Goal: Task Accomplishment & Management: Use online tool/utility

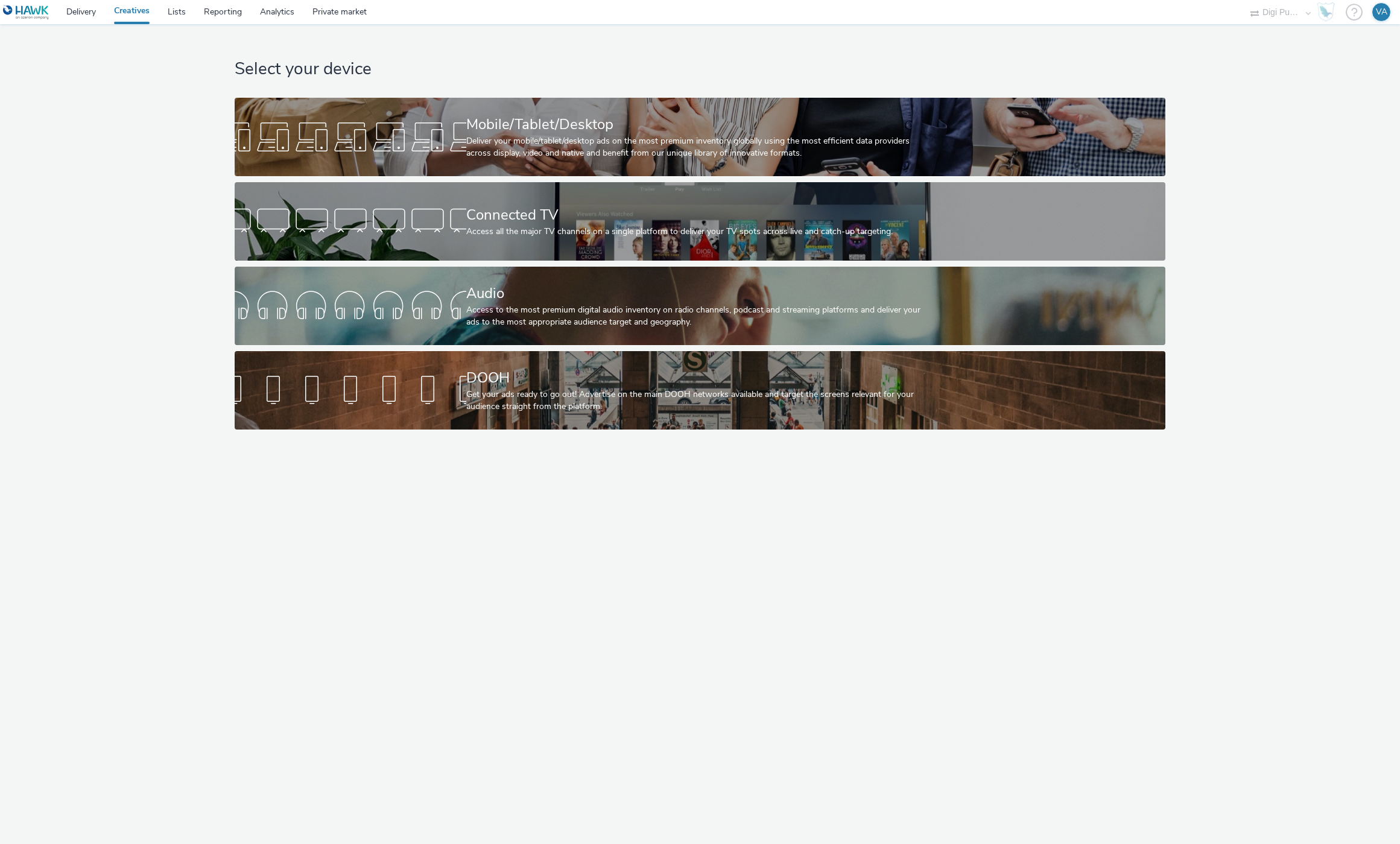
click at [1130, 531] on div "Select your device Mobile/Tablet/Desktop Deliver your mobile/tablet/desktop ads…" at bounding box center [700, 434] width 1400 height 820
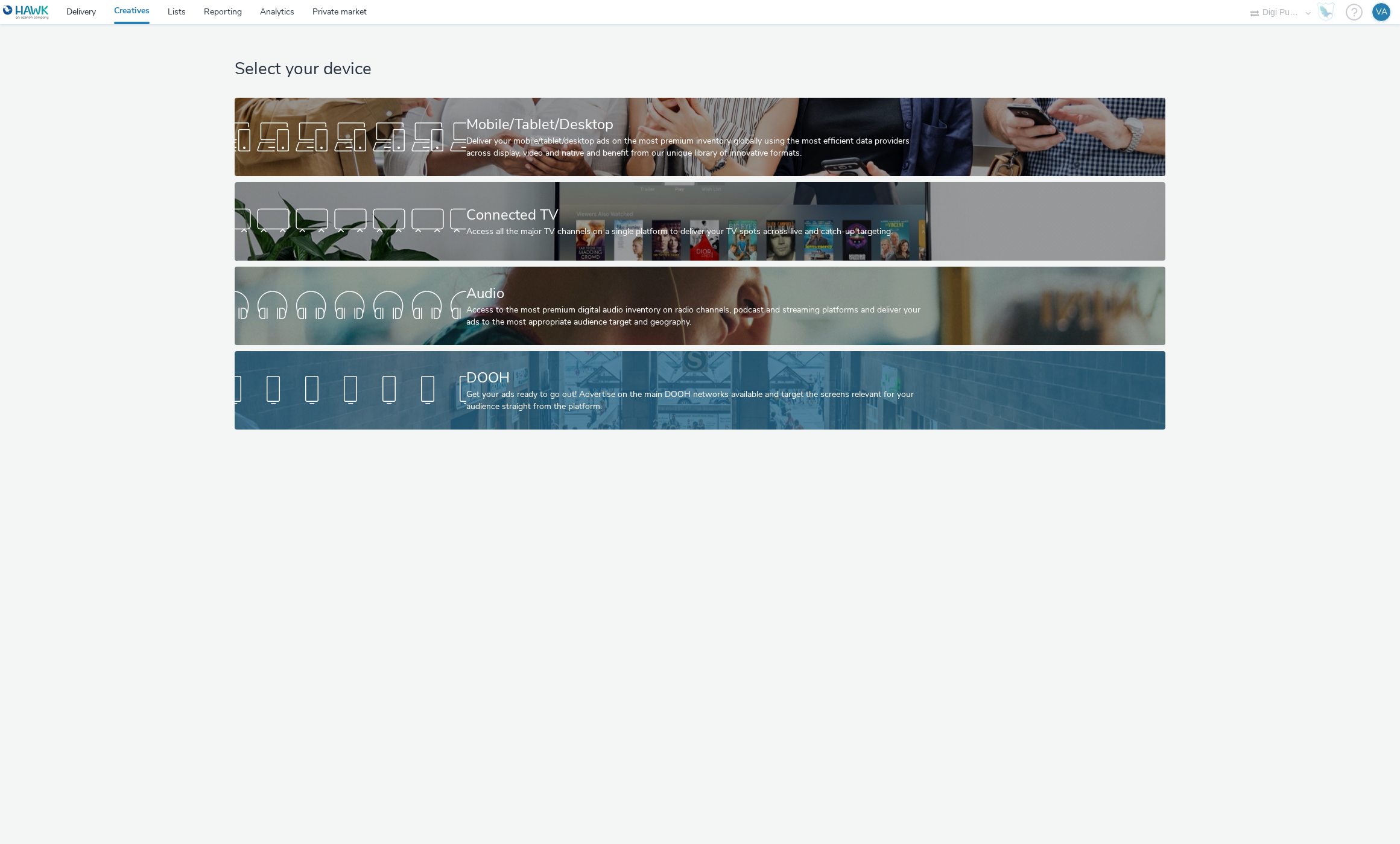
click at [739, 365] on div "DOOH Get your ads ready to go out! Advertise on the main DOOH networks availabl…" at bounding box center [697, 390] width 463 height 78
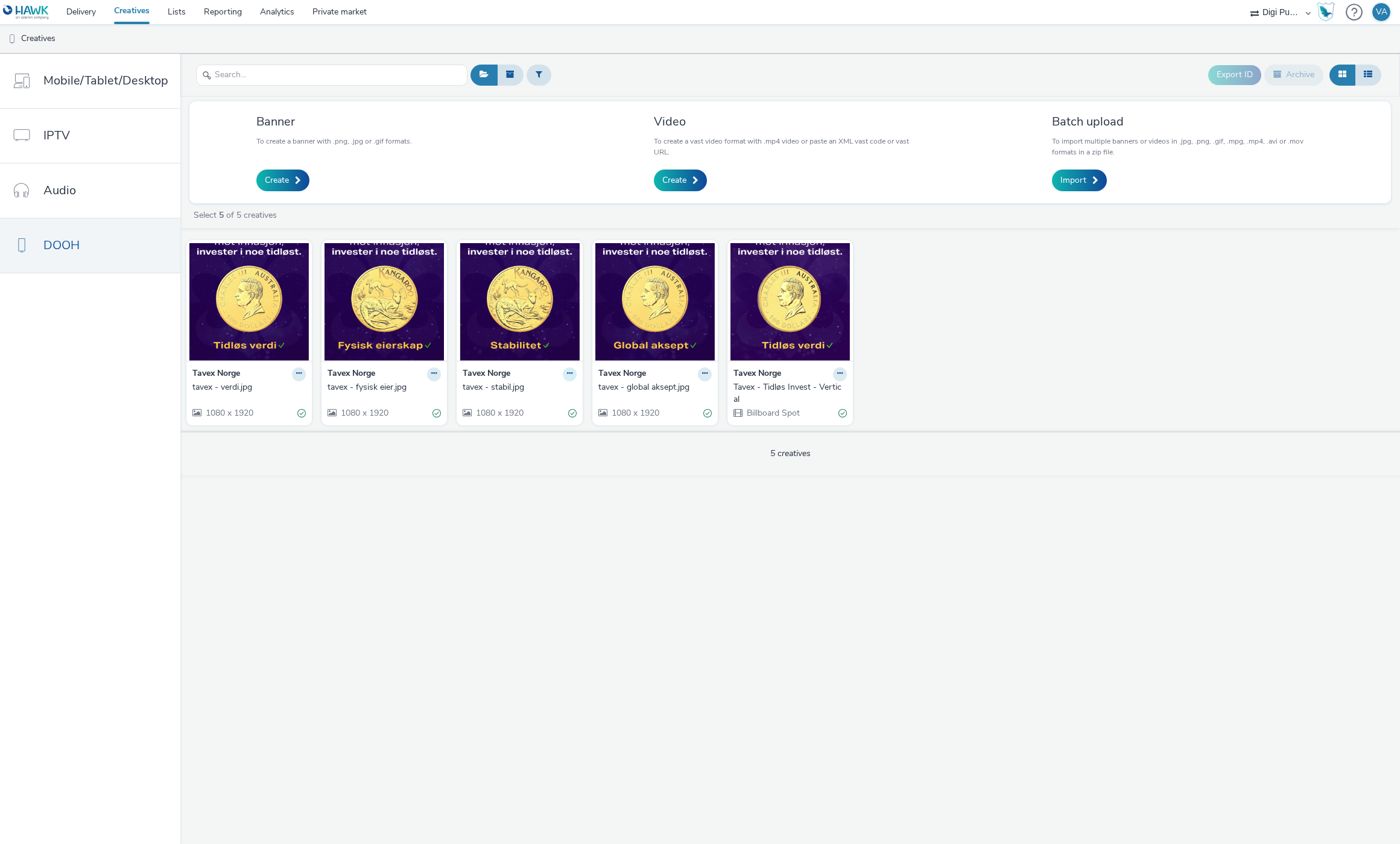
click at [563, 377] on button at bounding box center [569, 374] width 14 height 14
click at [663, 179] on span "Create" at bounding box center [674, 180] width 24 height 12
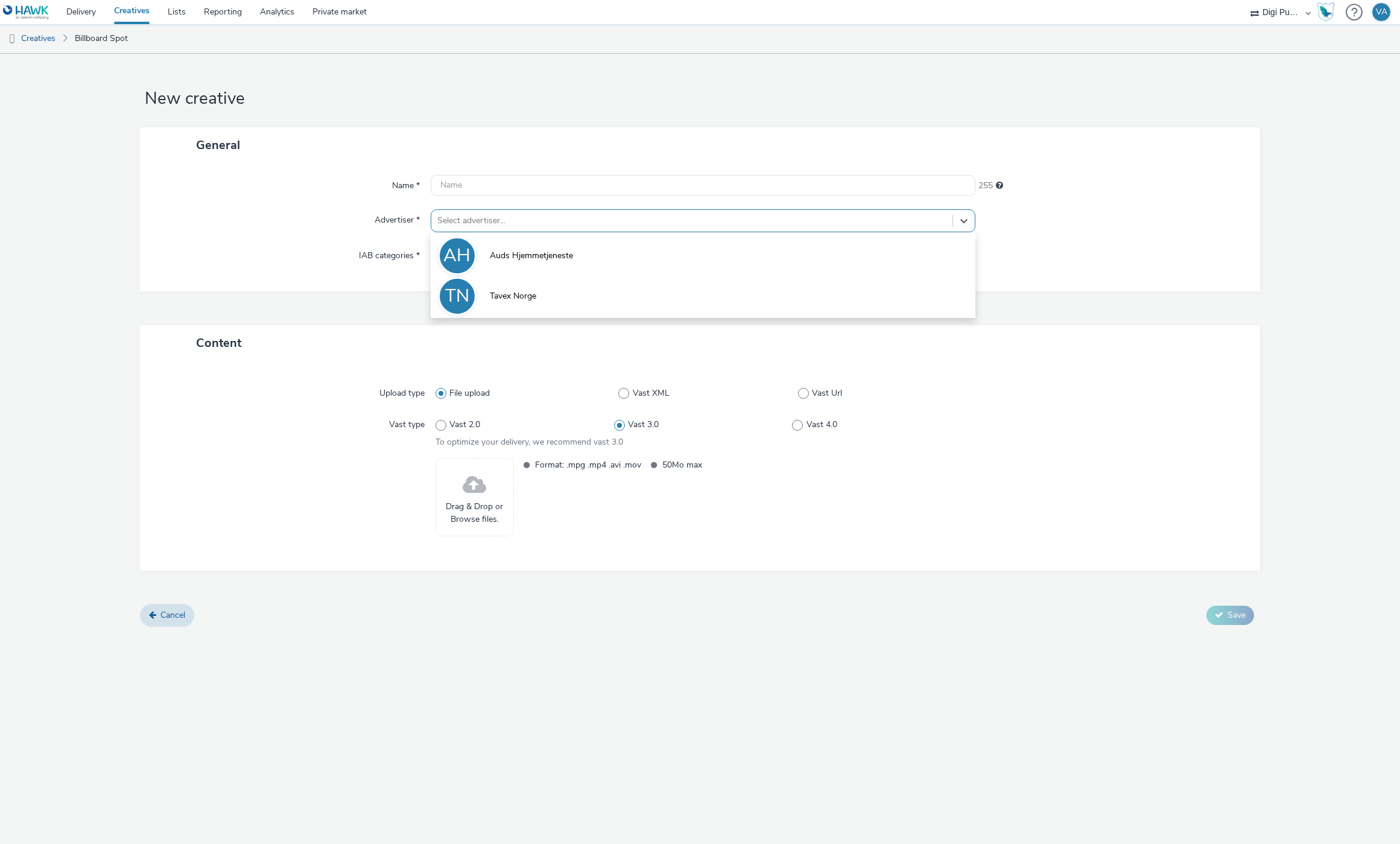
click at [647, 219] on div at bounding box center [692, 221] width 509 height 15
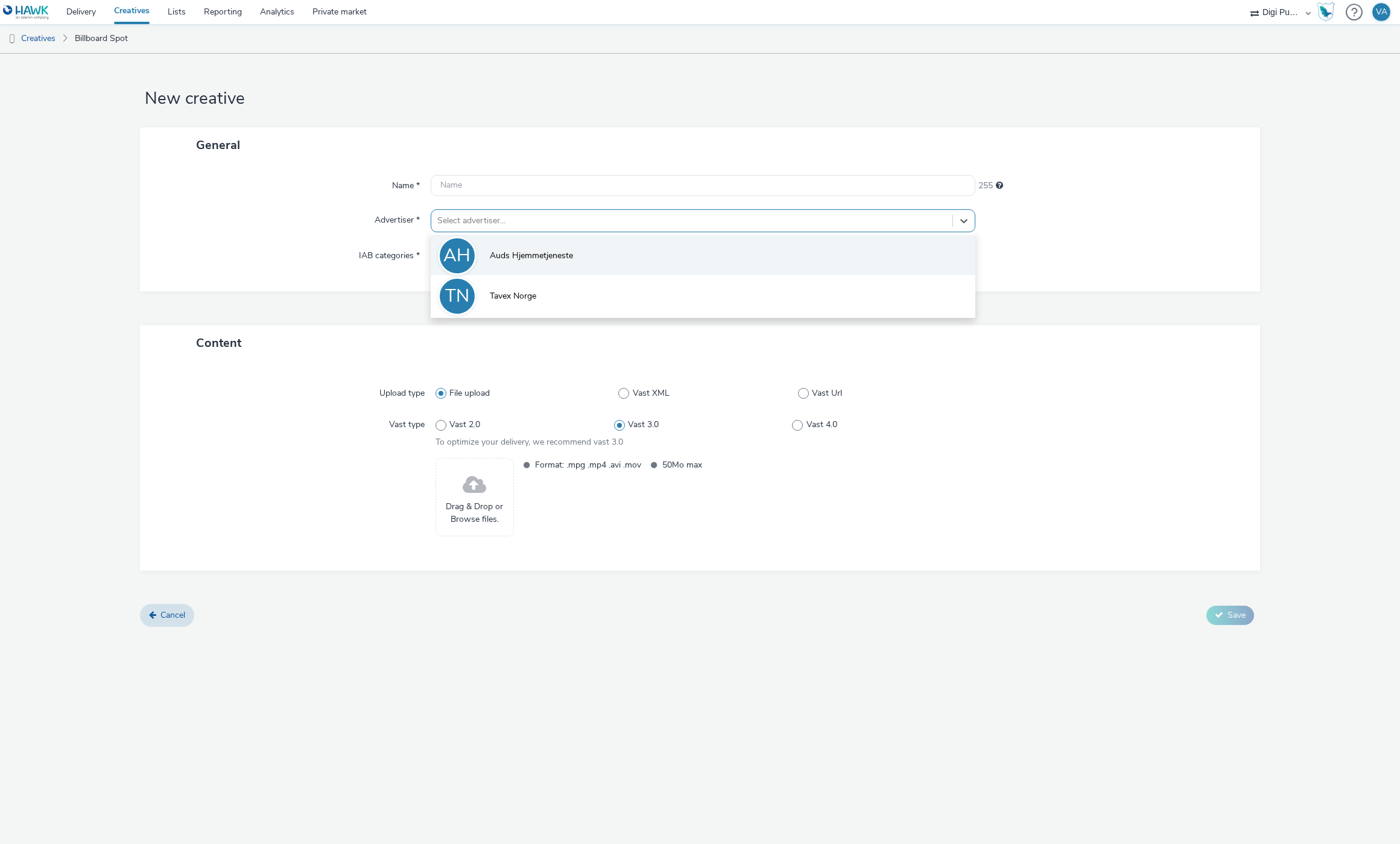
click at [611, 256] on li "AH Auds Hjemmetjeneste" at bounding box center [703, 255] width 545 height 40
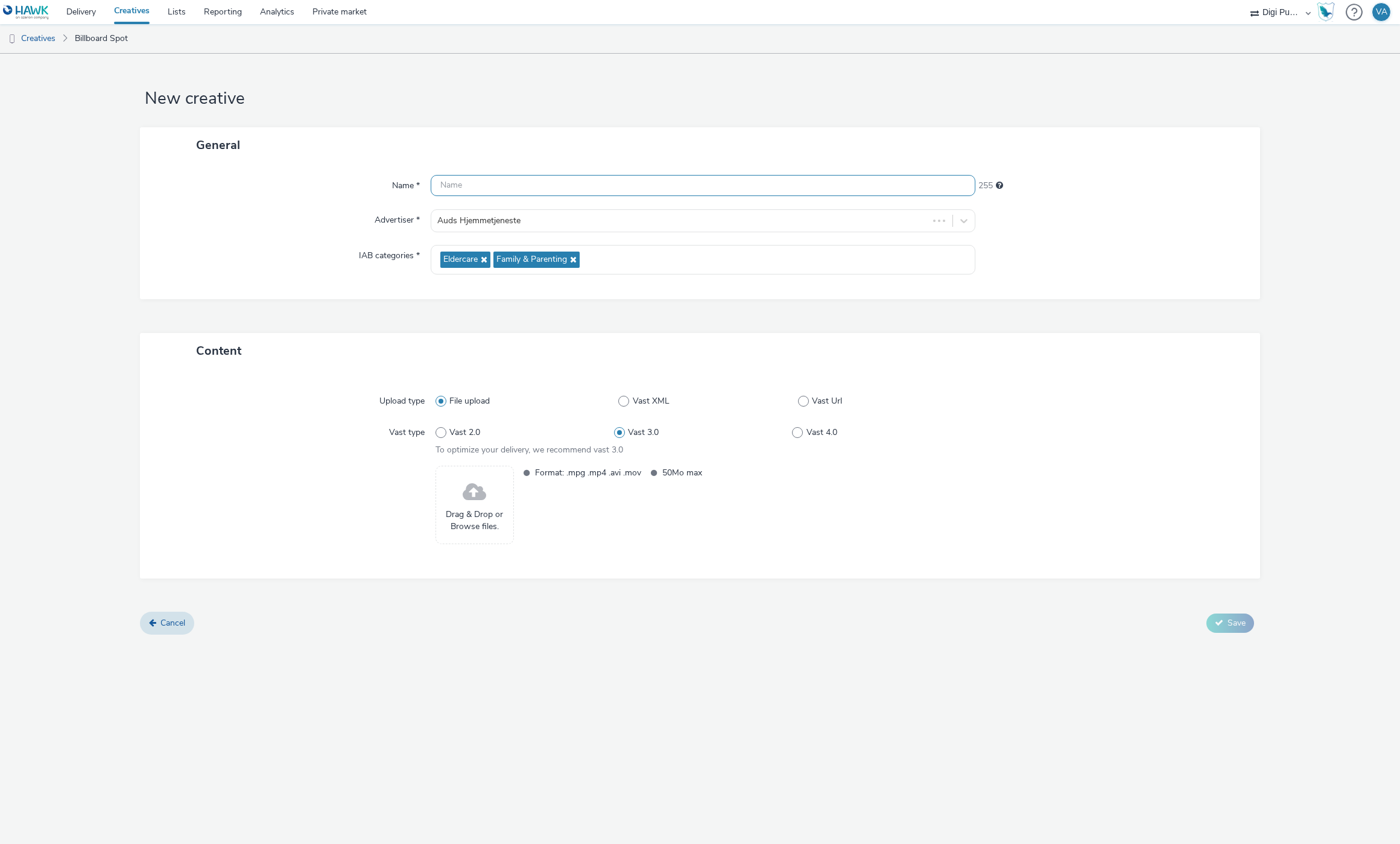
click at [629, 190] on input "text" at bounding box center [703, 185] width 545 height 21
type input "Hjemmetjeneste Stjørdal 25q3"
click at [677, 570] on div "Upload type File upload Vast XML Vast Url Vast type Vast 2.0 Vast 3.0 Vast 4.0 …" at bounding box center [699, 473] width 1120 height 210
click at [475, 494] on span at bounding box center [475, 492] width 23 height 32
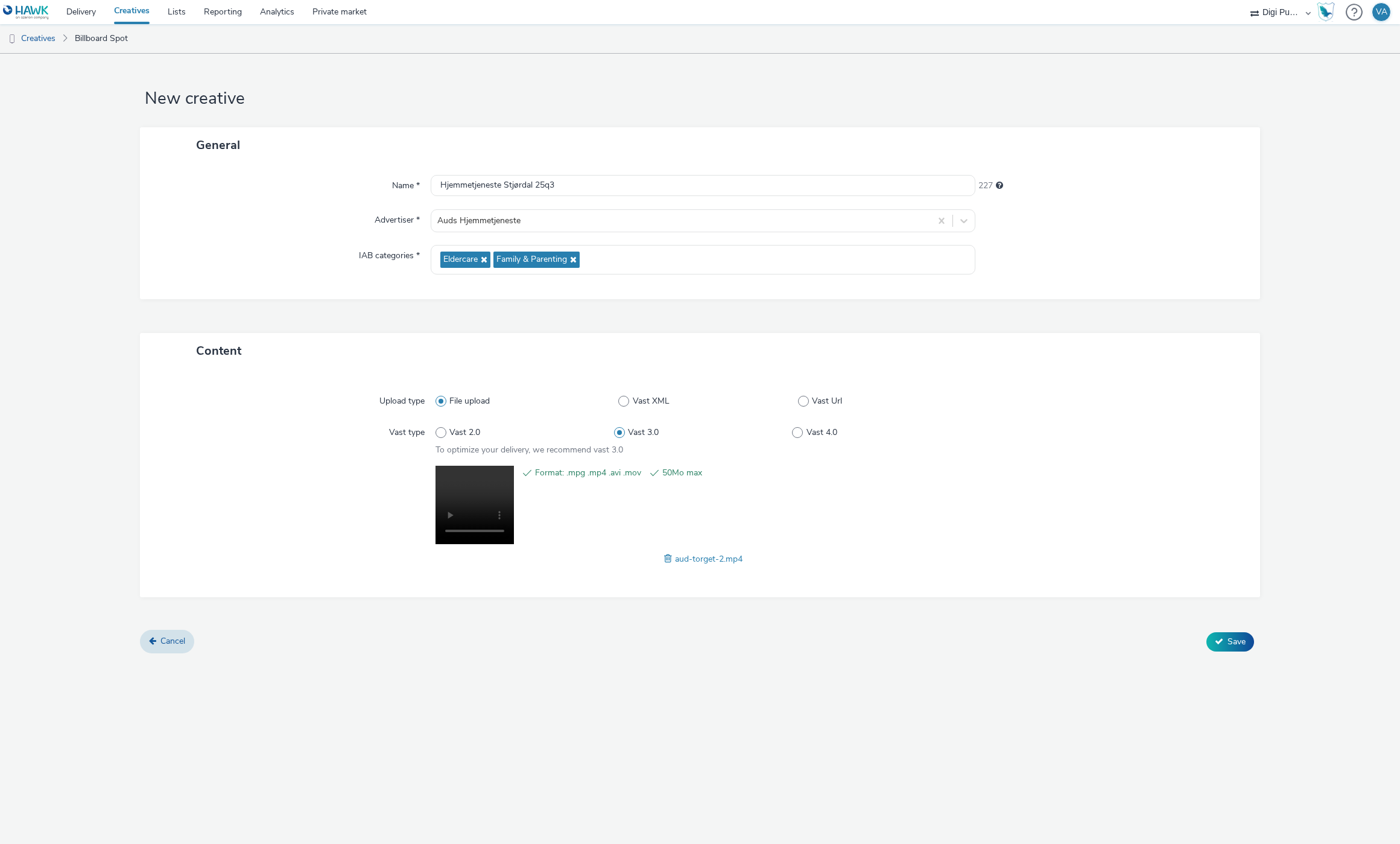
click at [512, 606] on div "Content Upload type File upload Vast XML Vast Url Vast type Vast 2.0 Vast 3.0 V…" at bounding box center [699, 481] width 1120 height 298
click at [1224, 641] on button "Save" at bounding box center [1230, 641] width 48 height 19
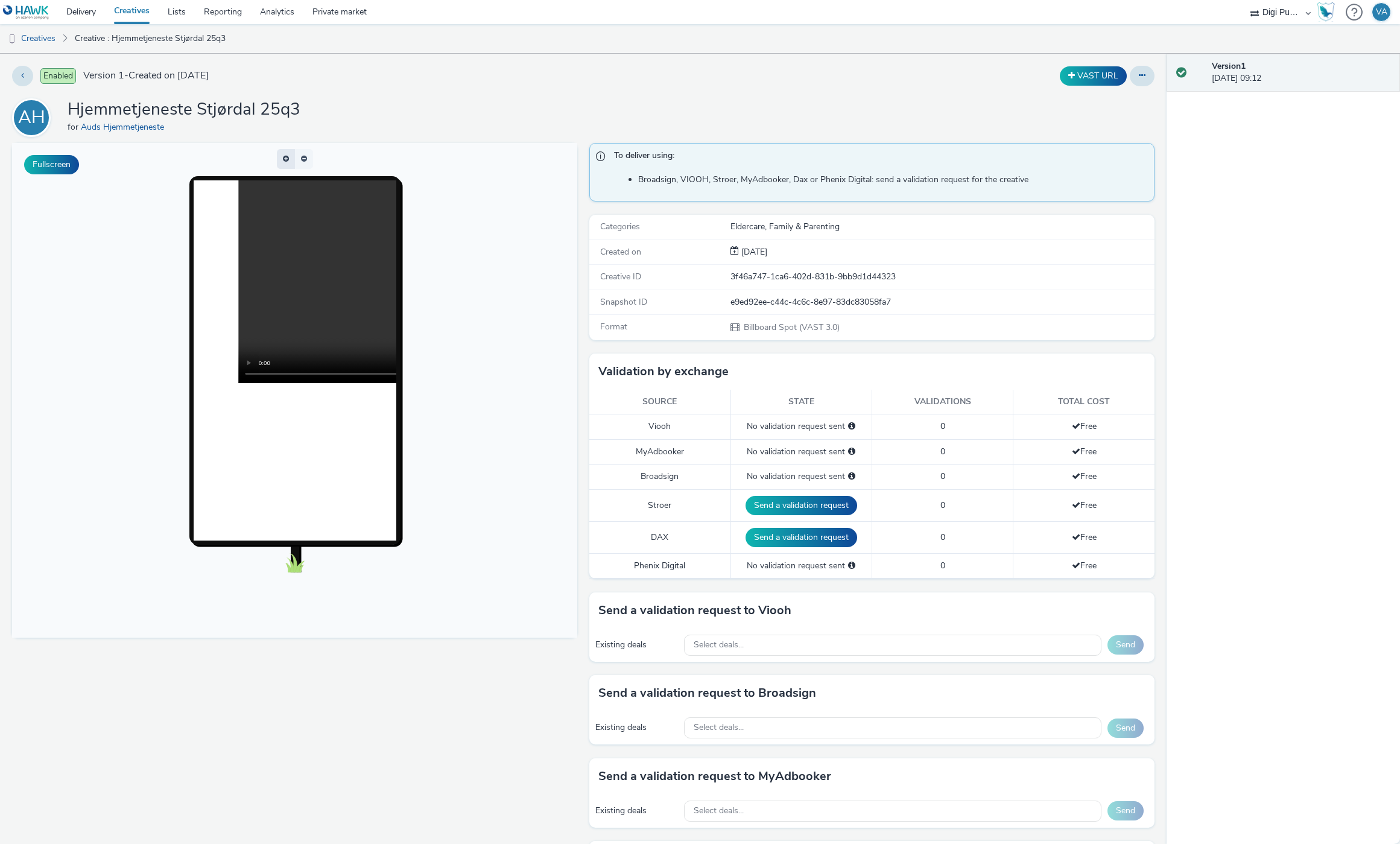
click at [287, 156] on button "button" at bounding box center [286, 159] width 18 height 20
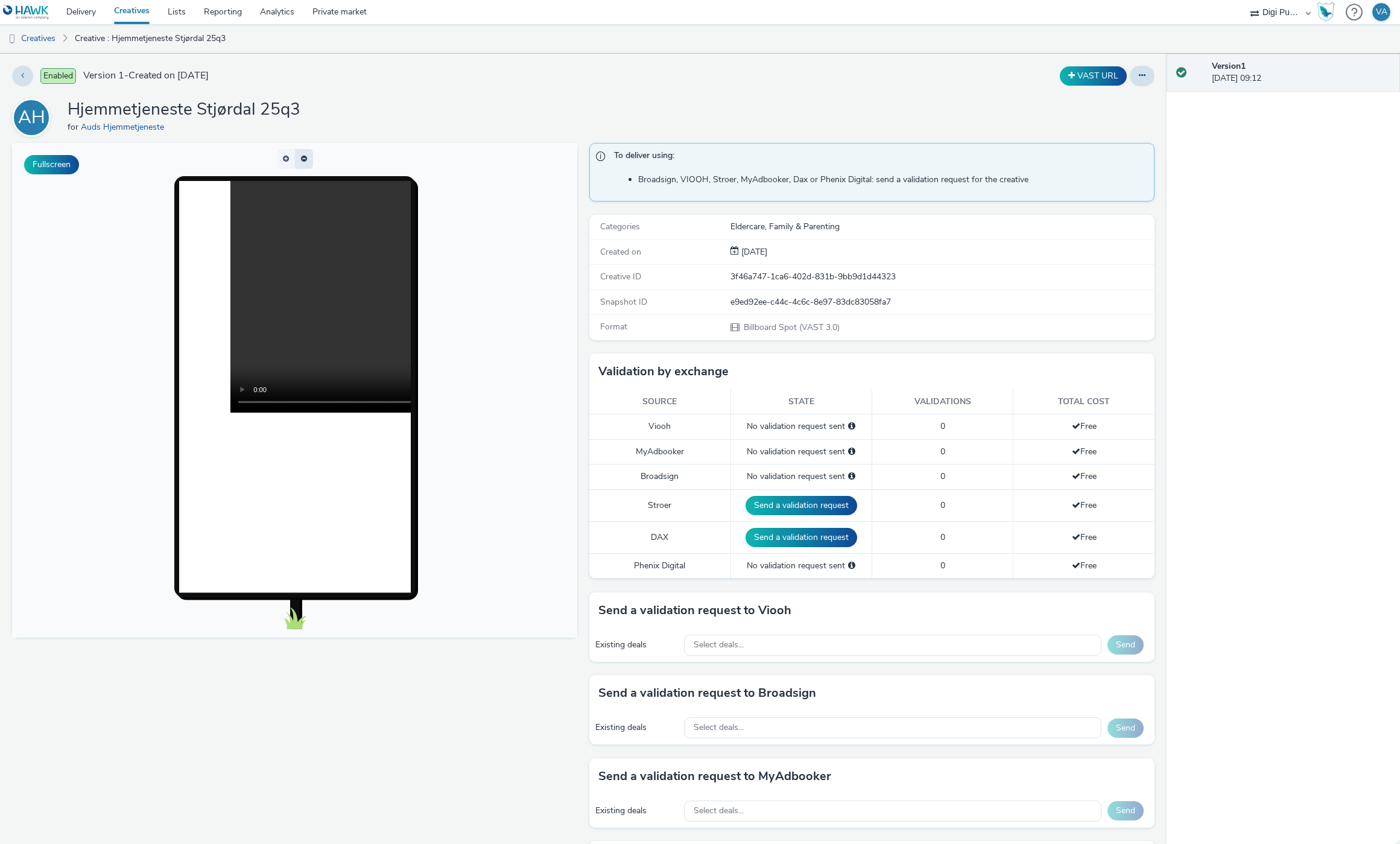
click at [304, 157] on button "button" at bounding box center [304, 159] width 18 height 20
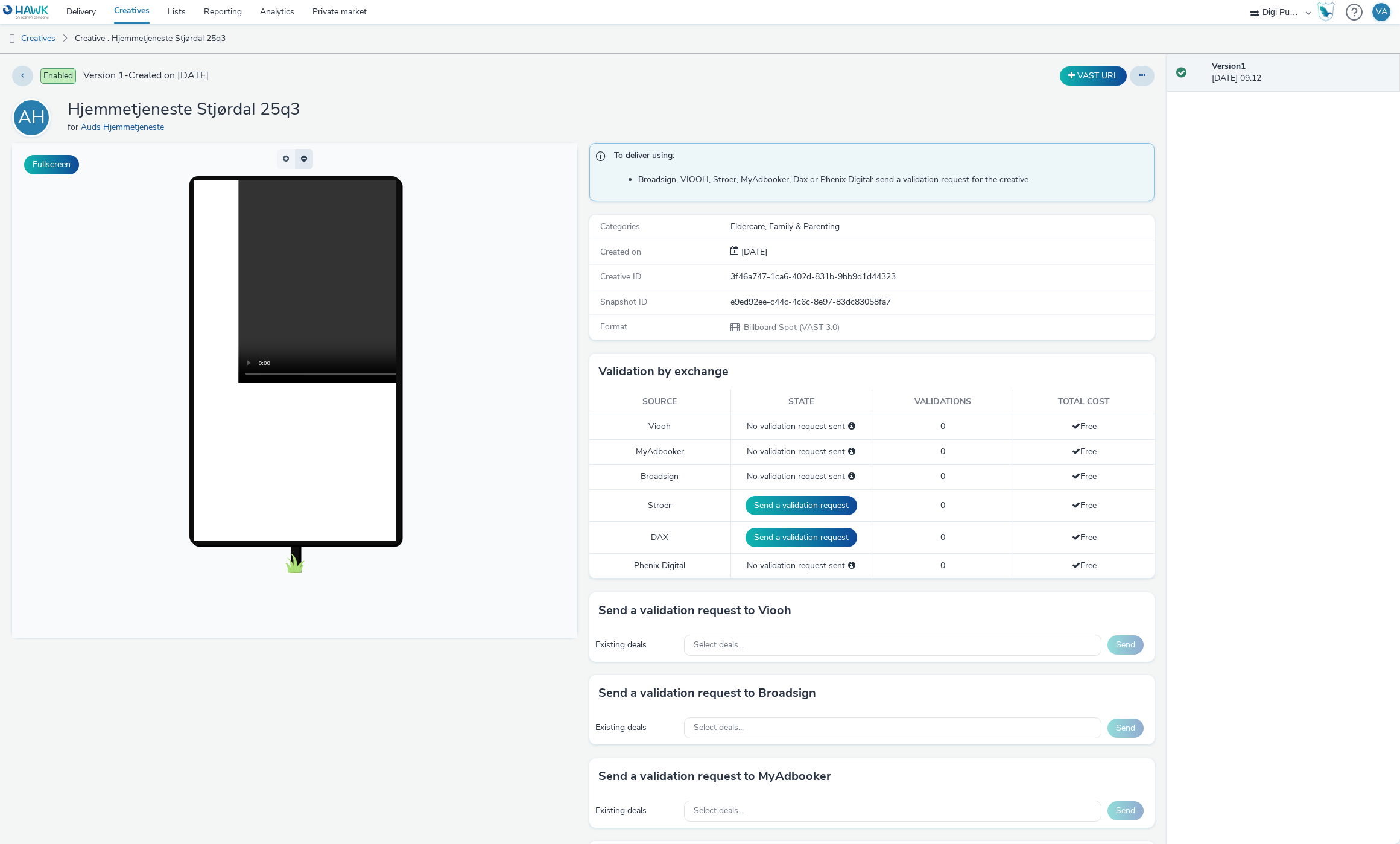
click at [304, 157] on button "button" at bounding box center [304, 159] width 18 height 20
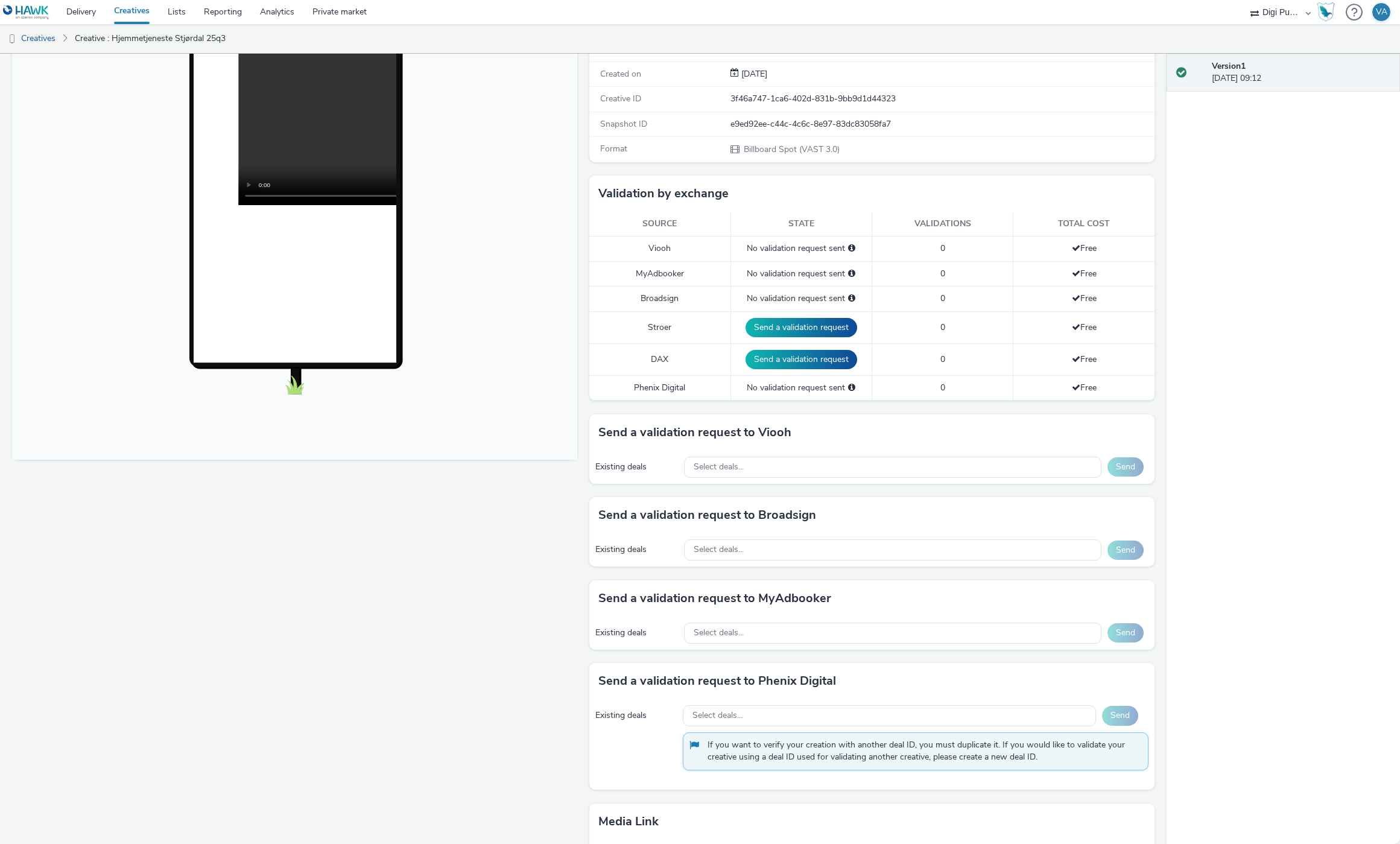
scroll to position [137, 0]
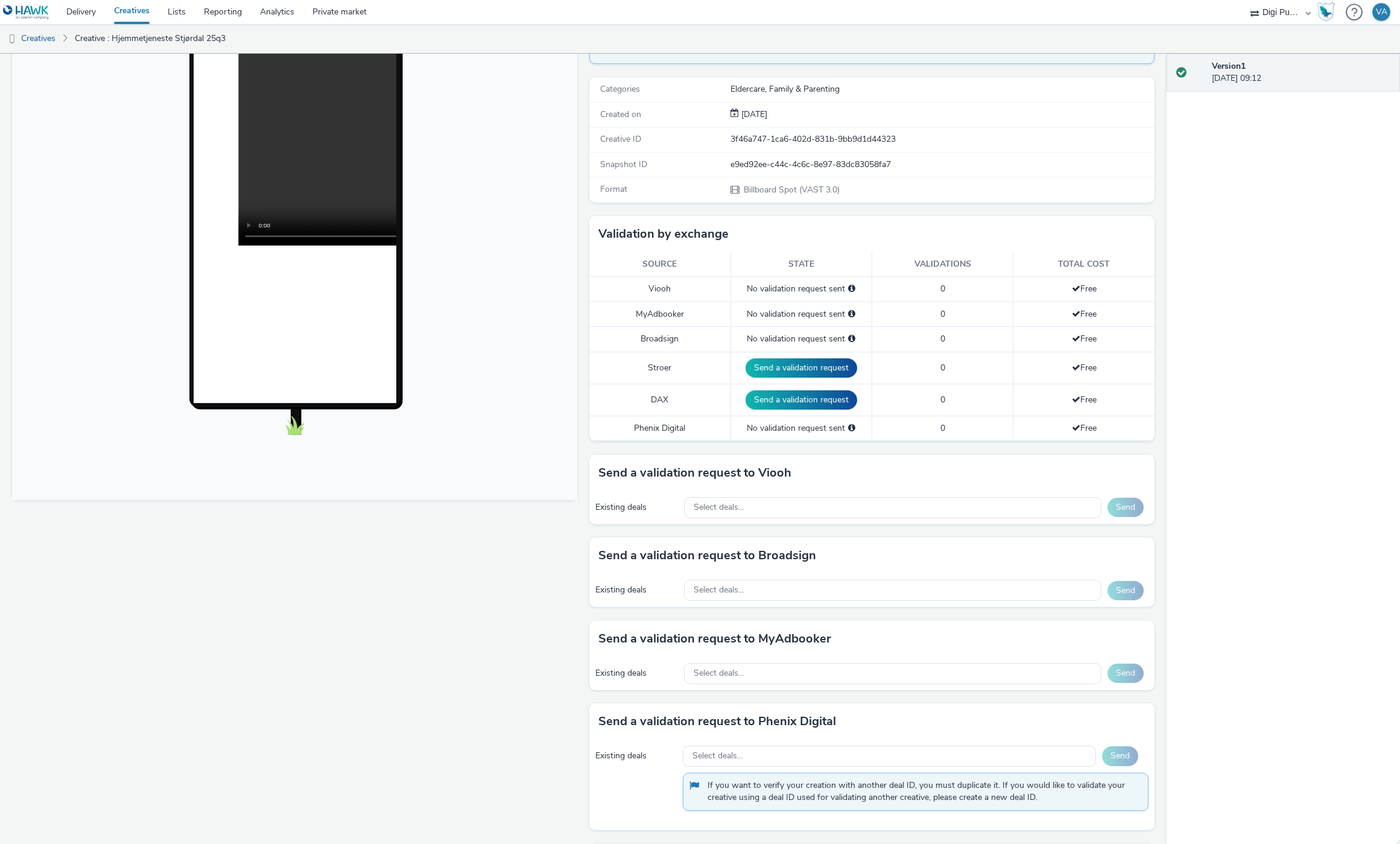
click at [841, 524] on div "Existing deals Select deals... Send" at bounding box center [872, 507] width 565 height 33
click at [845, 505] on div "Select deals..." at bounding box center [892, 508] width 418 height 21
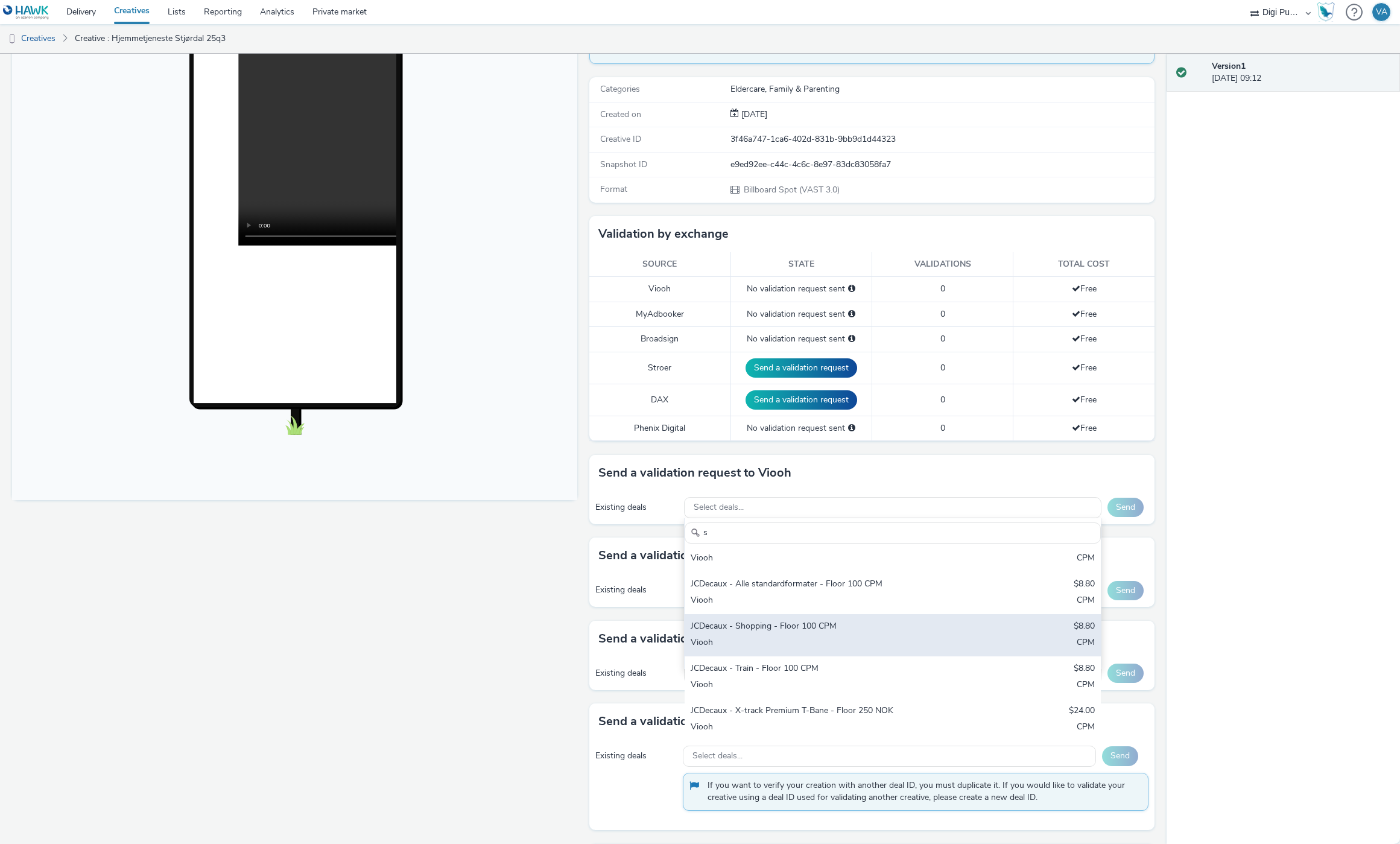
scroll to position [0, 0]
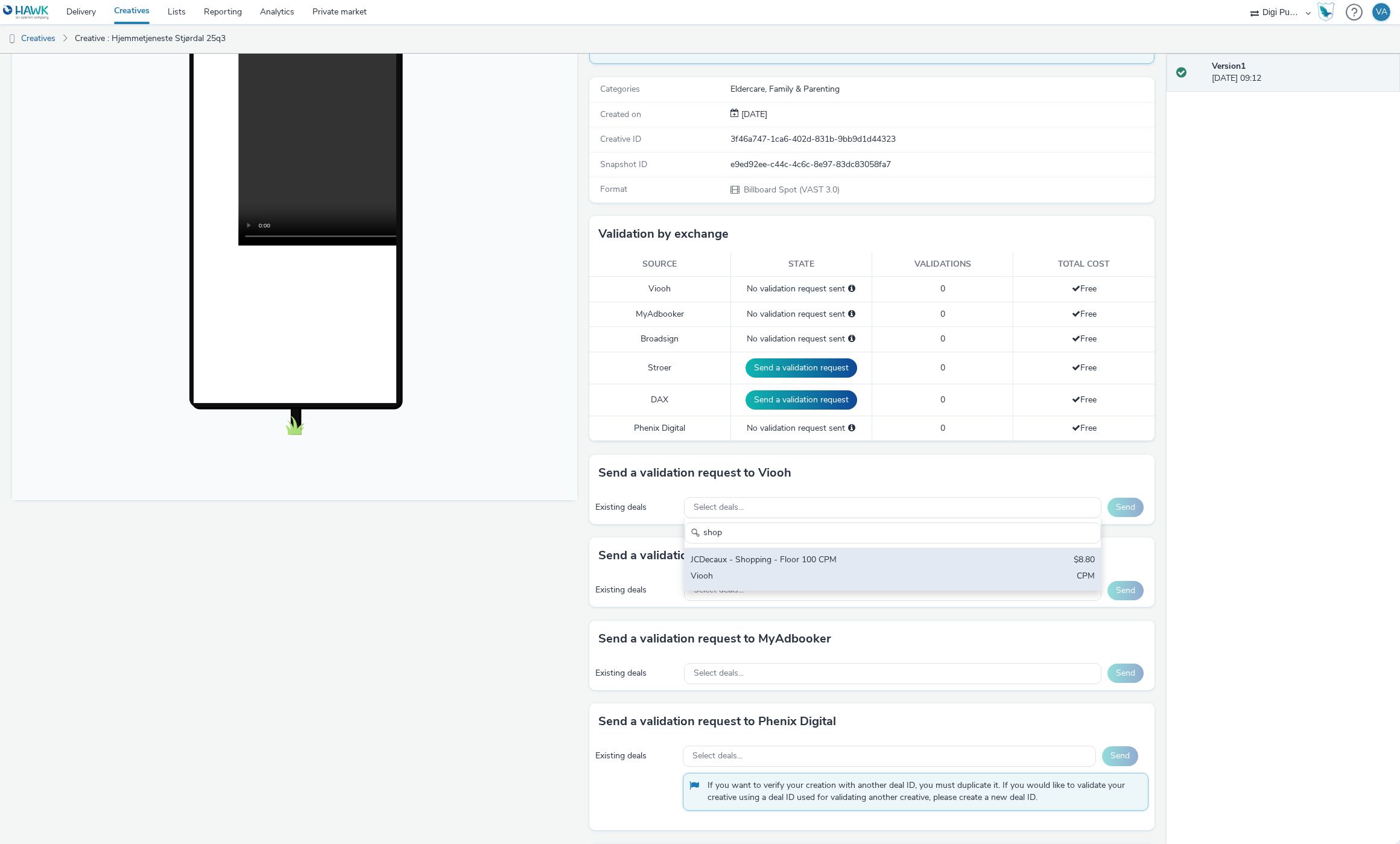
type input "shop"
click at [849, 568] on div "JCDecaux - Shopping - Floor 100 CPM $8.80 Viooh CPM" at bounding box center [892, 569] width 416 height 42
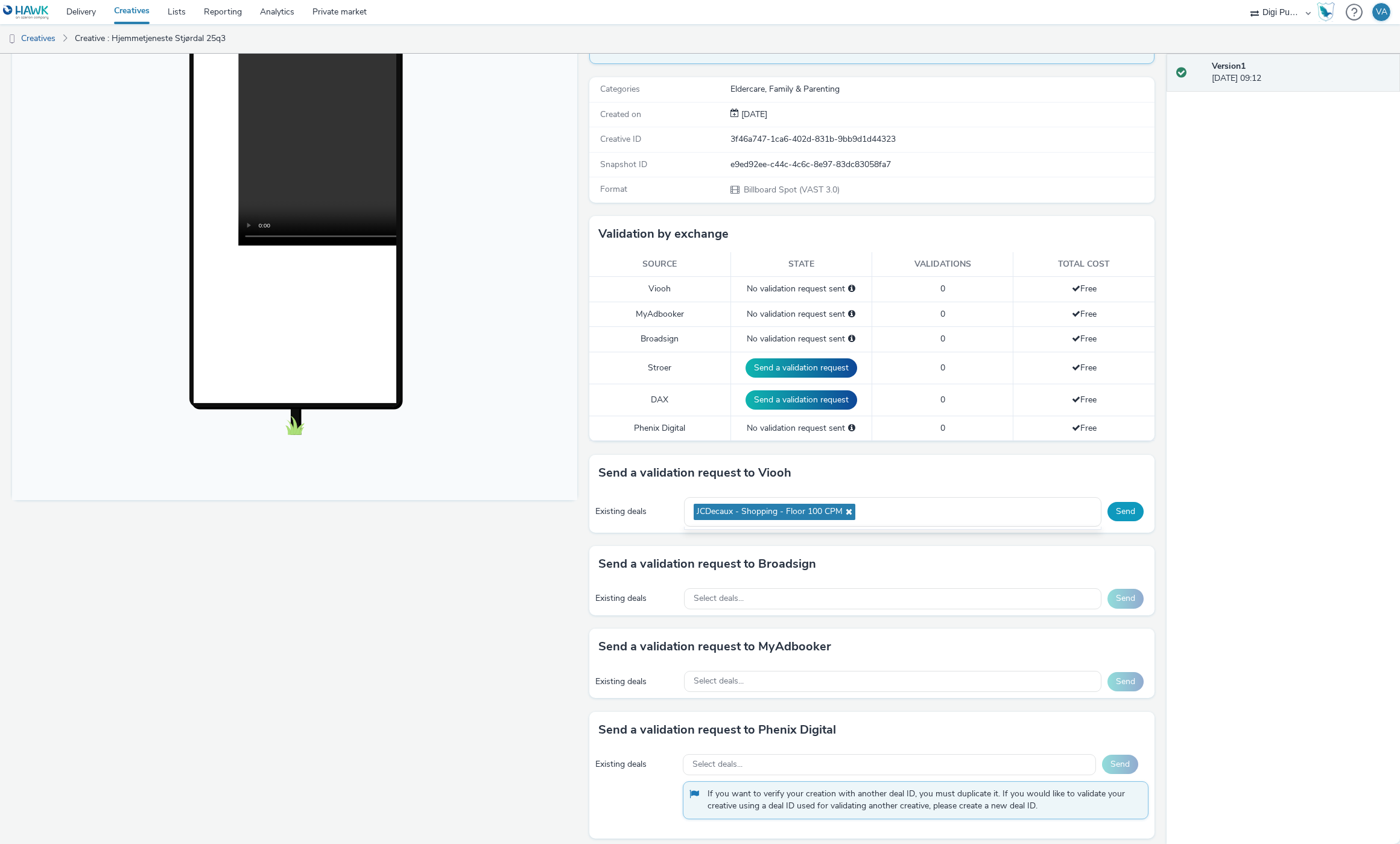
click at [1124, 517] on button "Send" at bounding box center [1125, 511] width 36 height 19
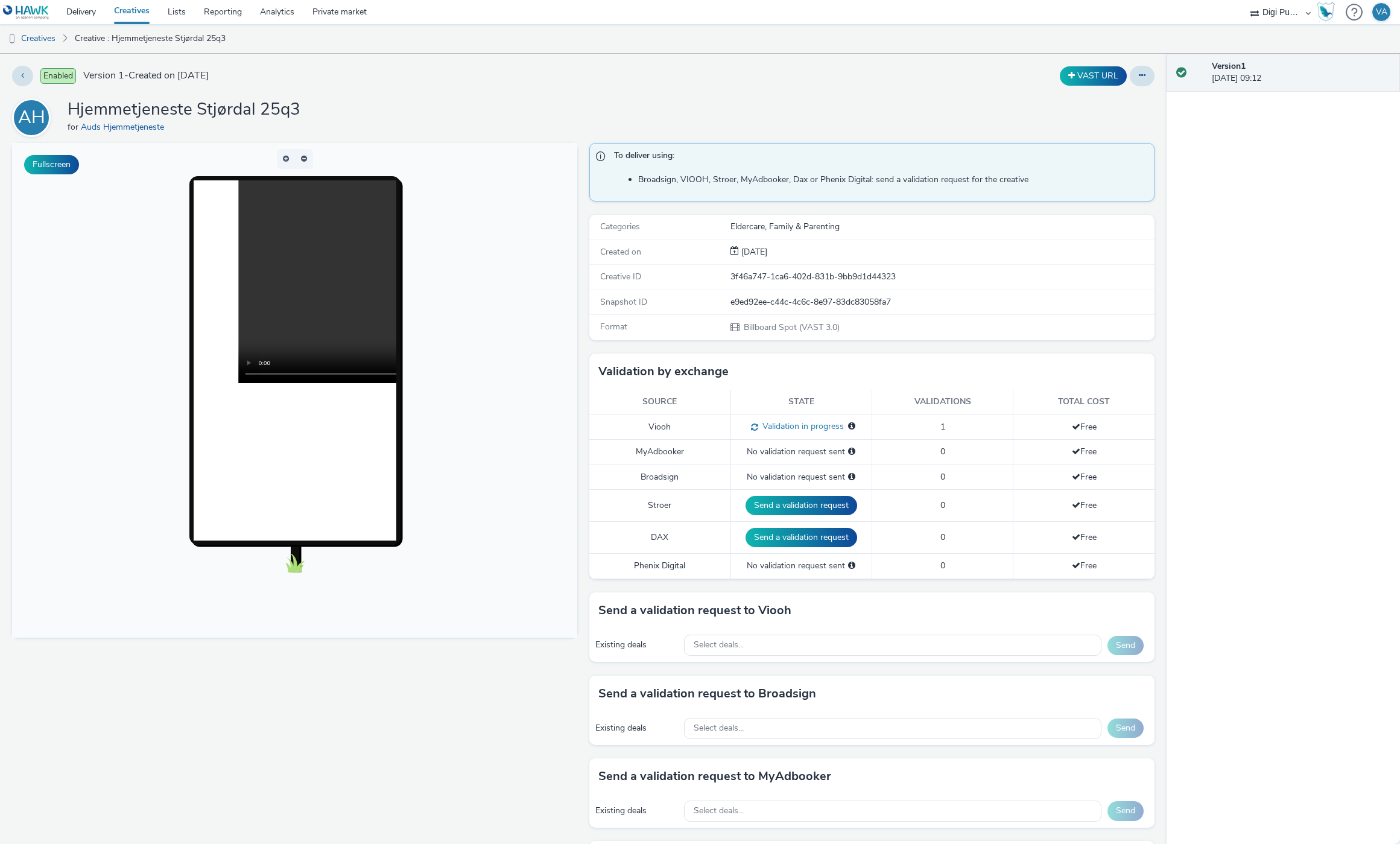
click at [33, 88] on div "Enabled Version 1 - Created on [DATE] VAST URL AH Hjemmetjeneste Stjørdal 25q3 …" at bounding box center [583, 448] width 1167 height 790
click at [26, 75] on button at bounding box center [22, 76] width 21 height 20
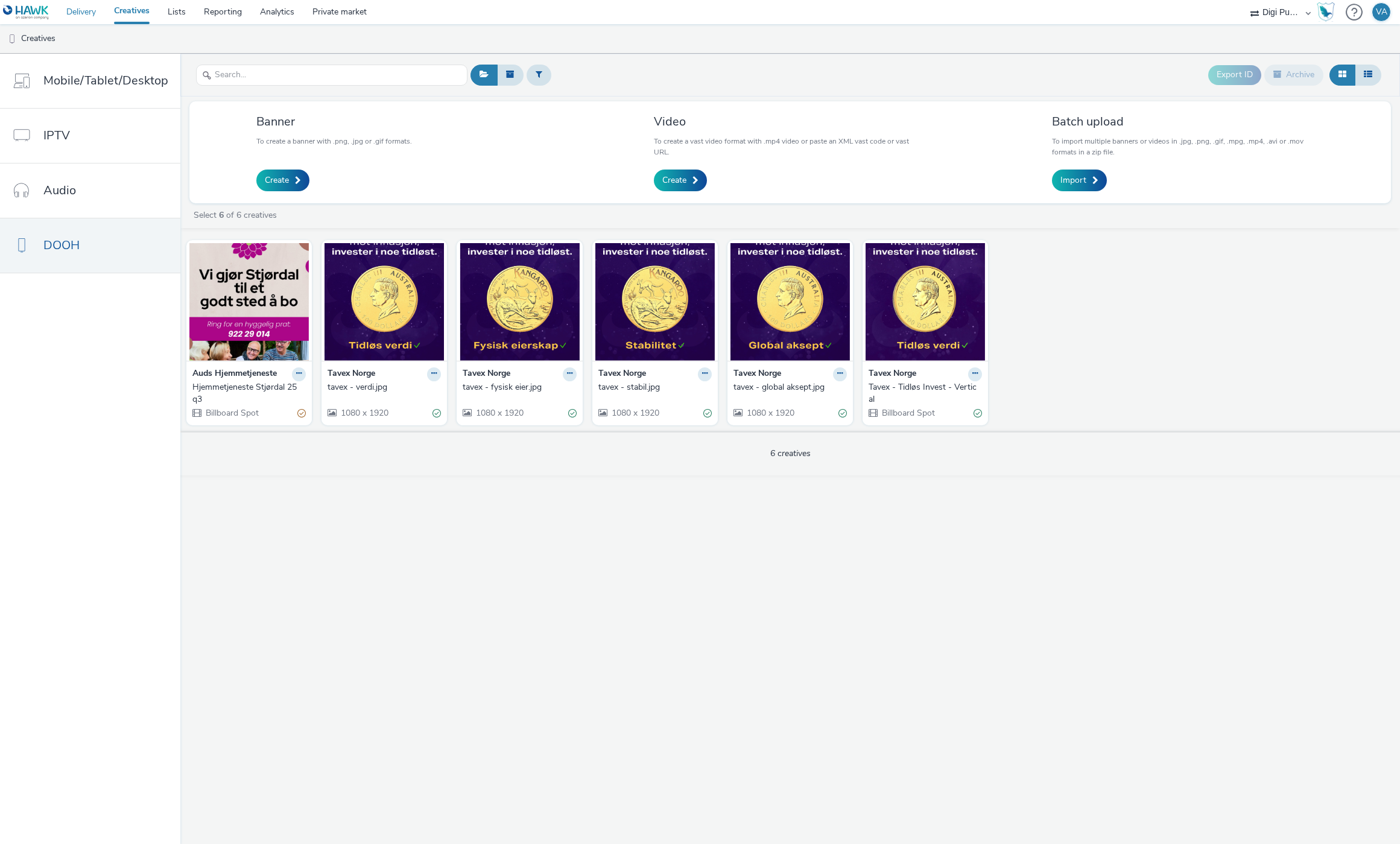
click at [93, 12] on link "Delivery" at bounding box center [80, 12] width 48 height 24
click at [385, 312] on img at bounding box center [384, 301] width 119 height 118
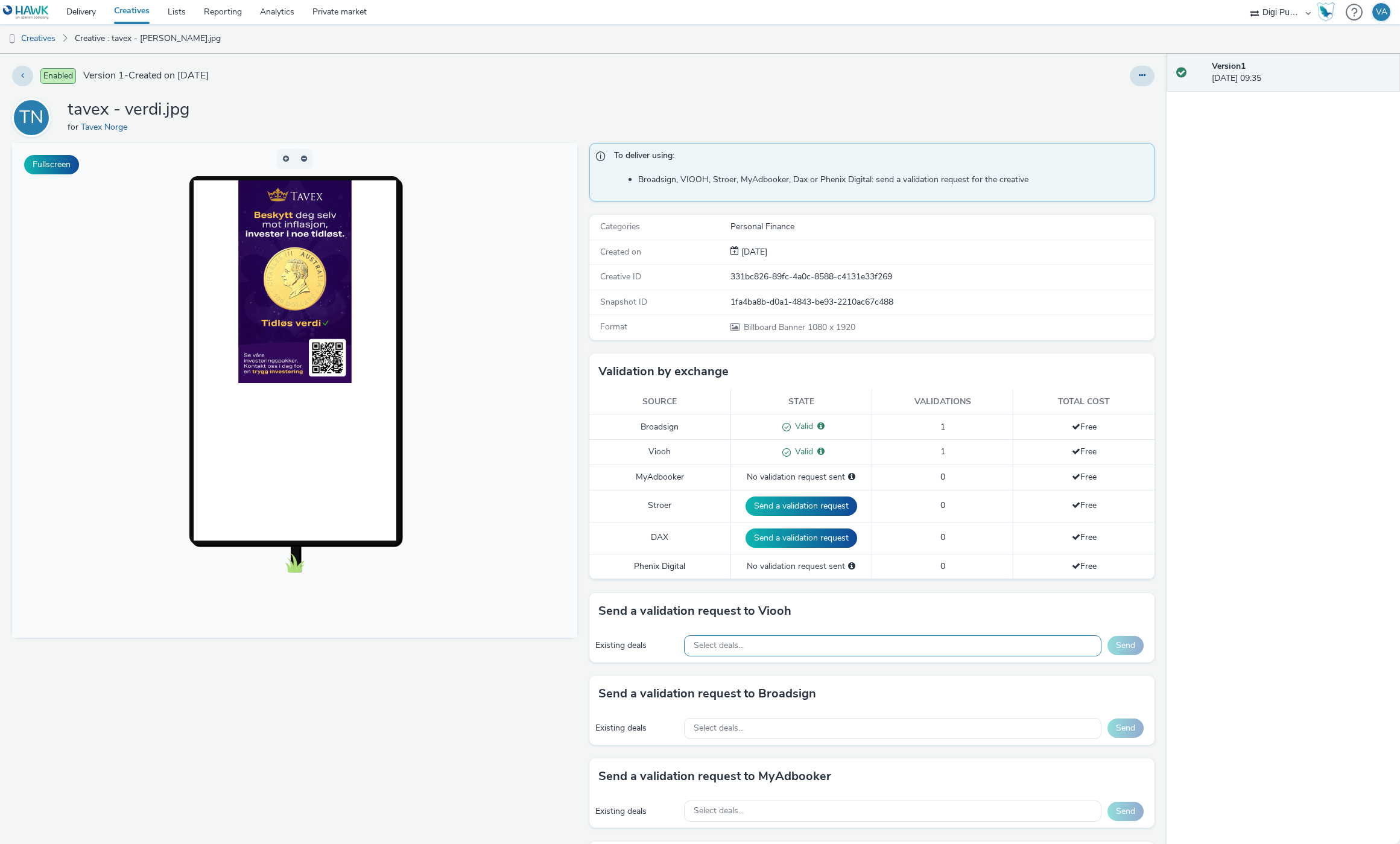
click at [862, 652] on div "Select deals..." at bounding box center [892, 645] width 418 height 21
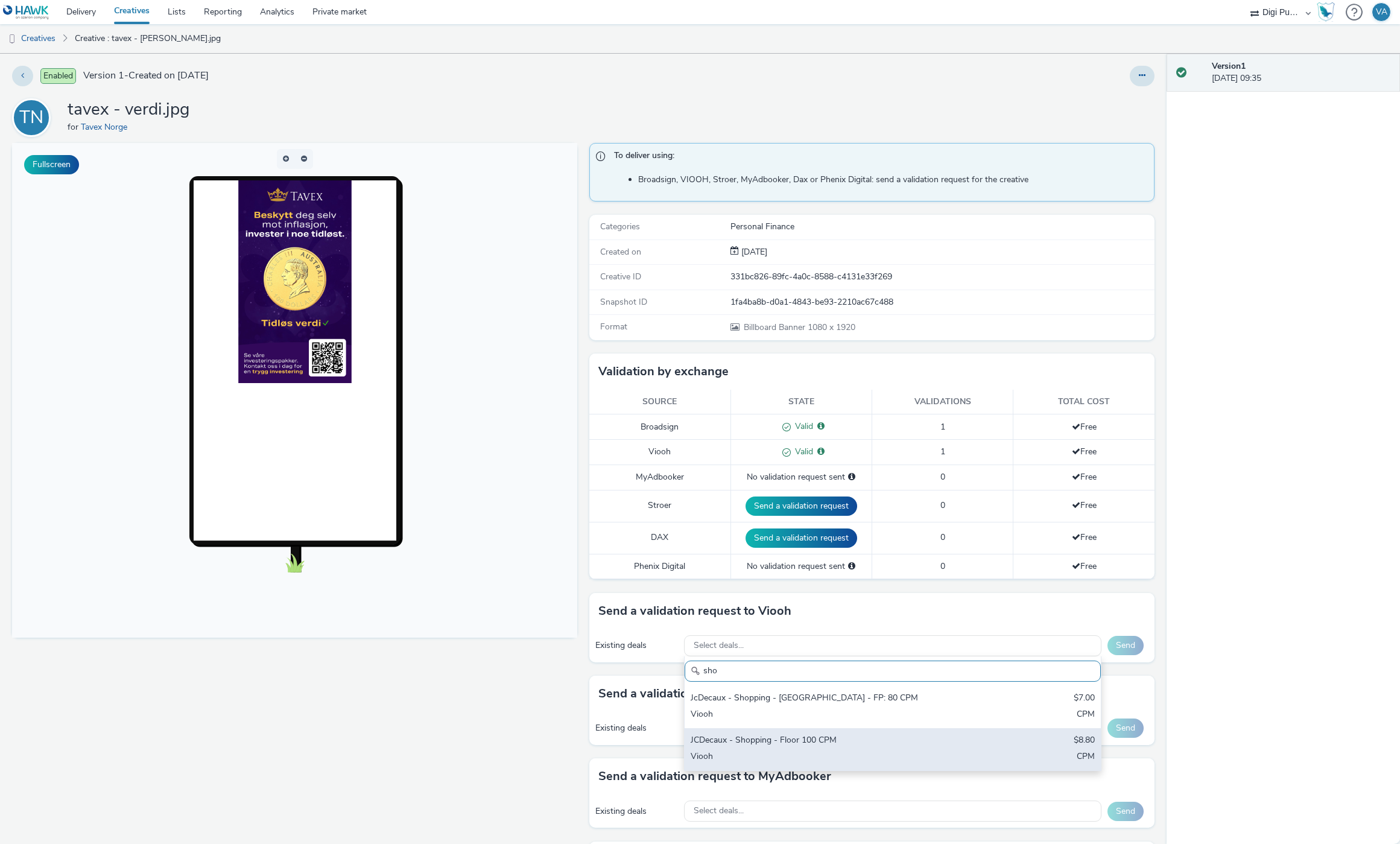
type input "sho"
click at [876, 748] on div "JCDecaux - Shopping - Floor 100 CPM $8.80 Viooh CPM" at bounding box center [892, 749] width 416 height 42
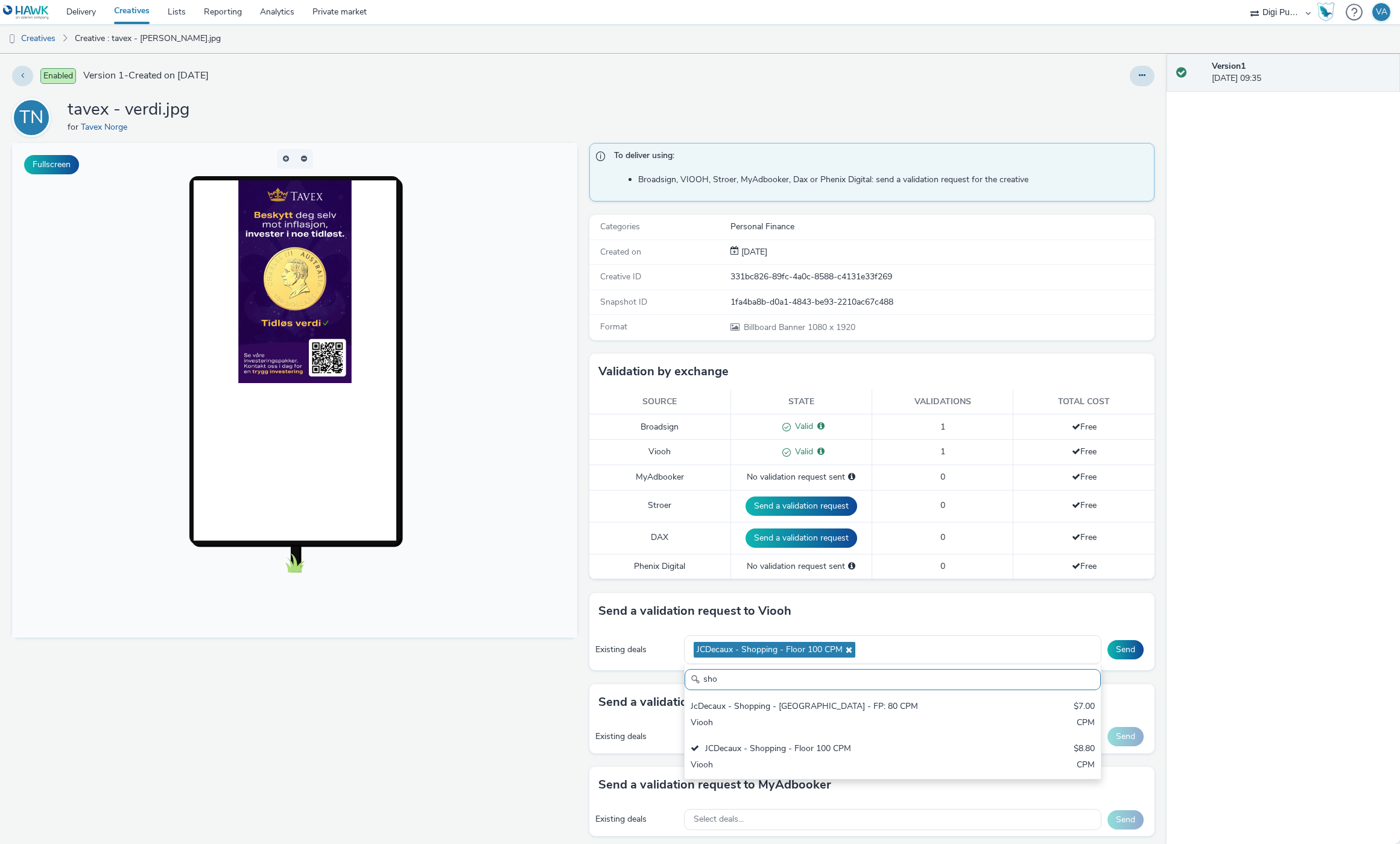
click at [1178, 709] on div "Version 1 04 February 2025, 09:35" at bounding box center [1283, 448] width 233 height 790
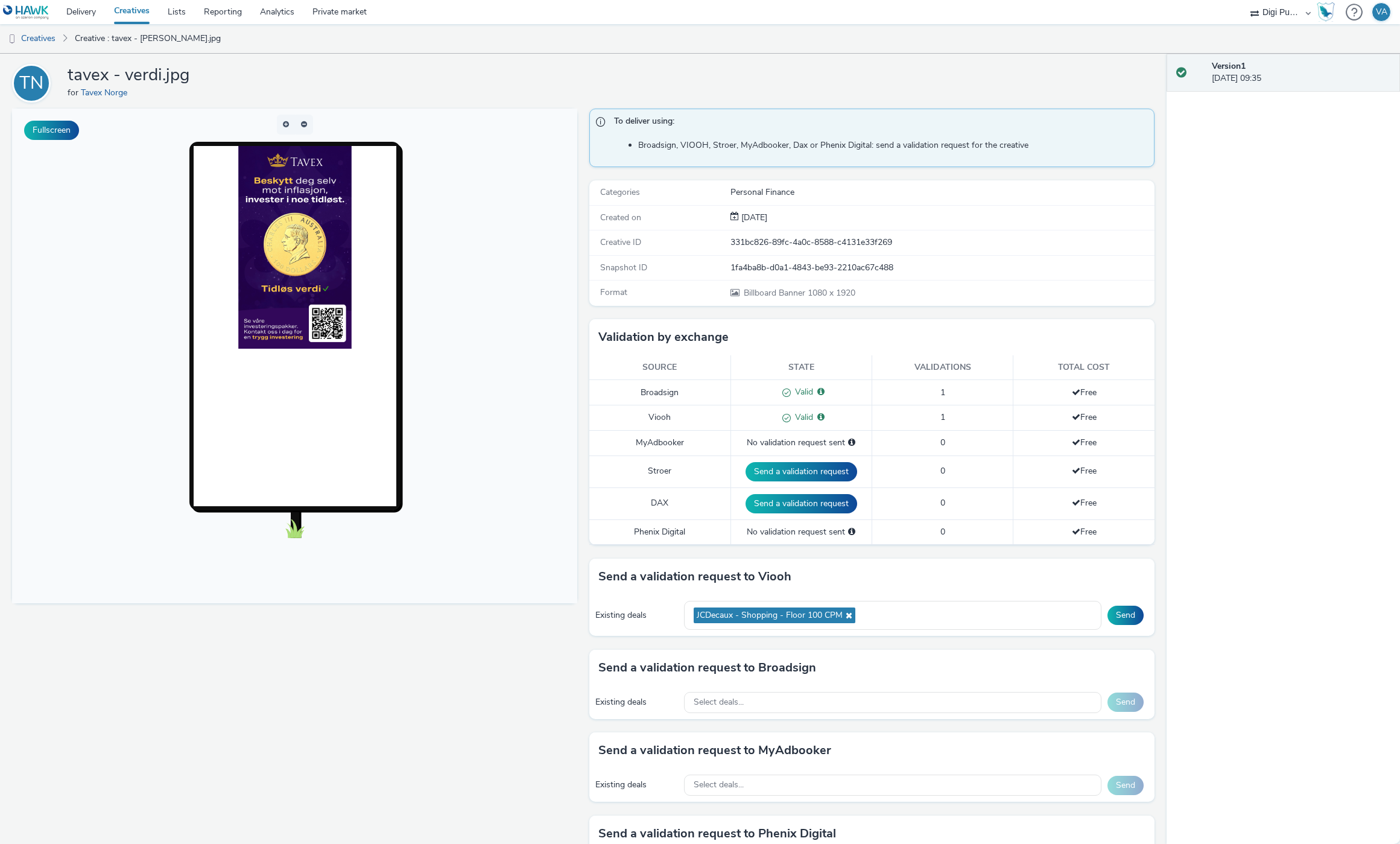
scroll to position [10, 0]
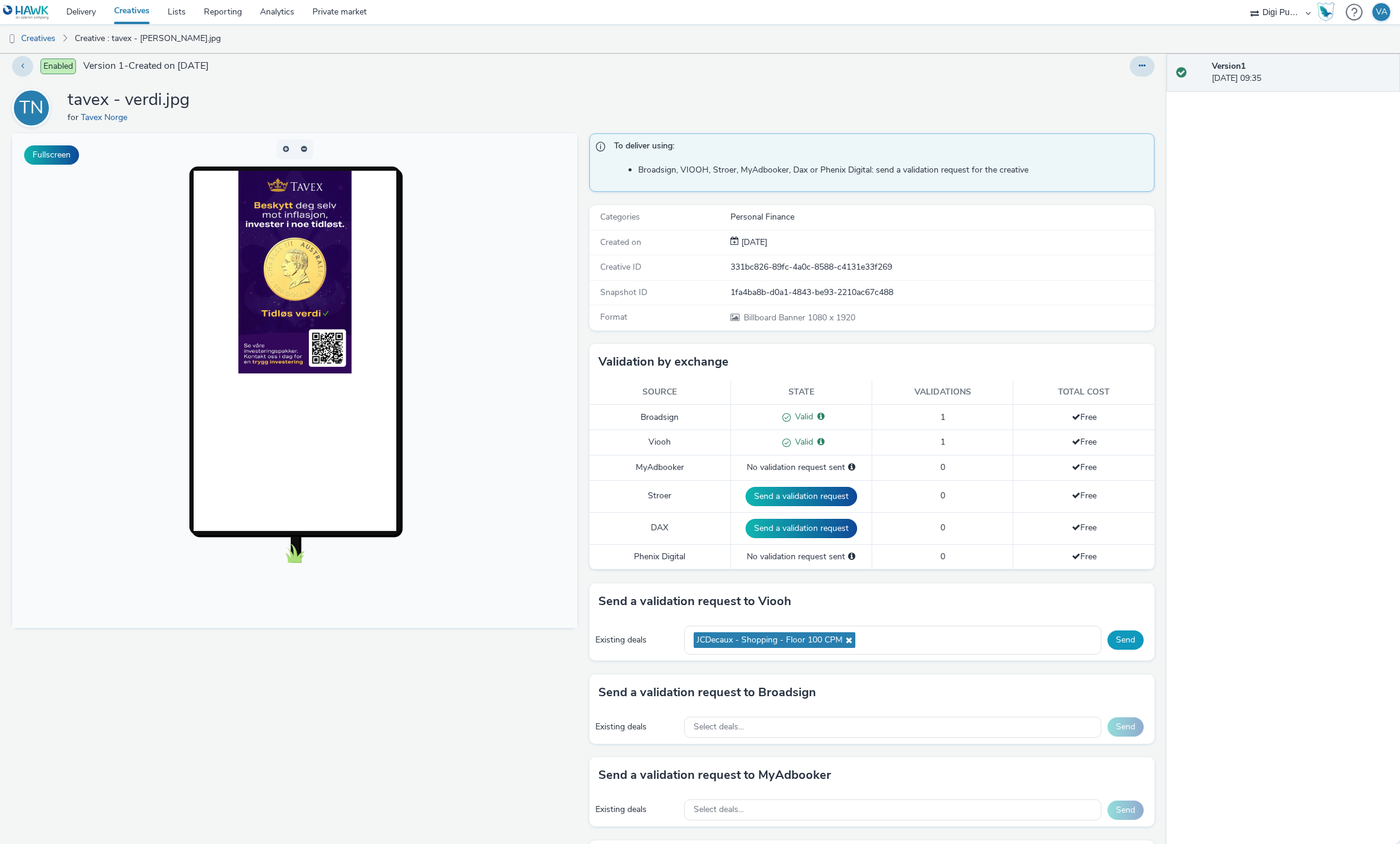
click at [1133, 642] on button "Send" at bounding box center [1125, 640] width 36 height 19
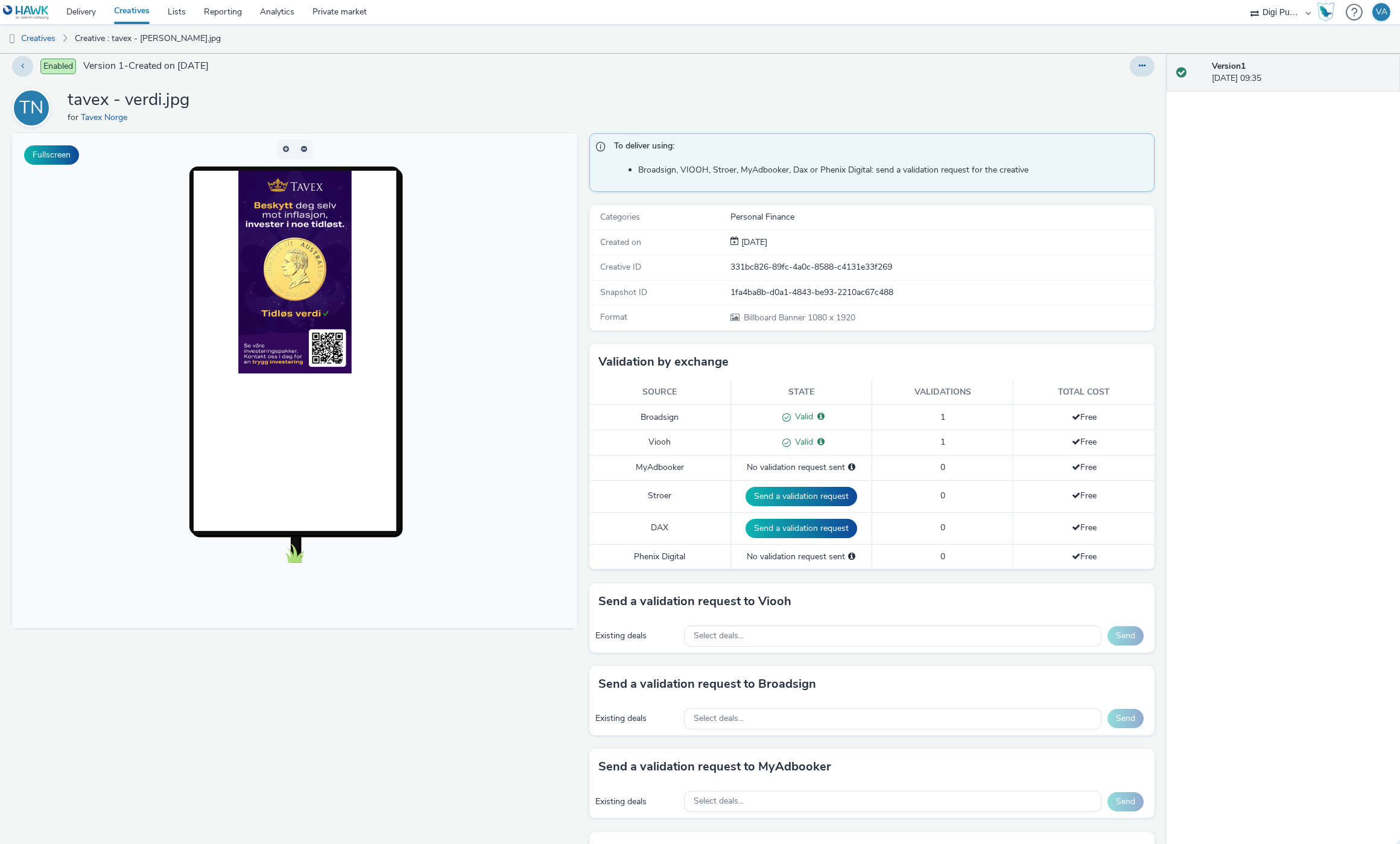
scroll to position [0, 0]
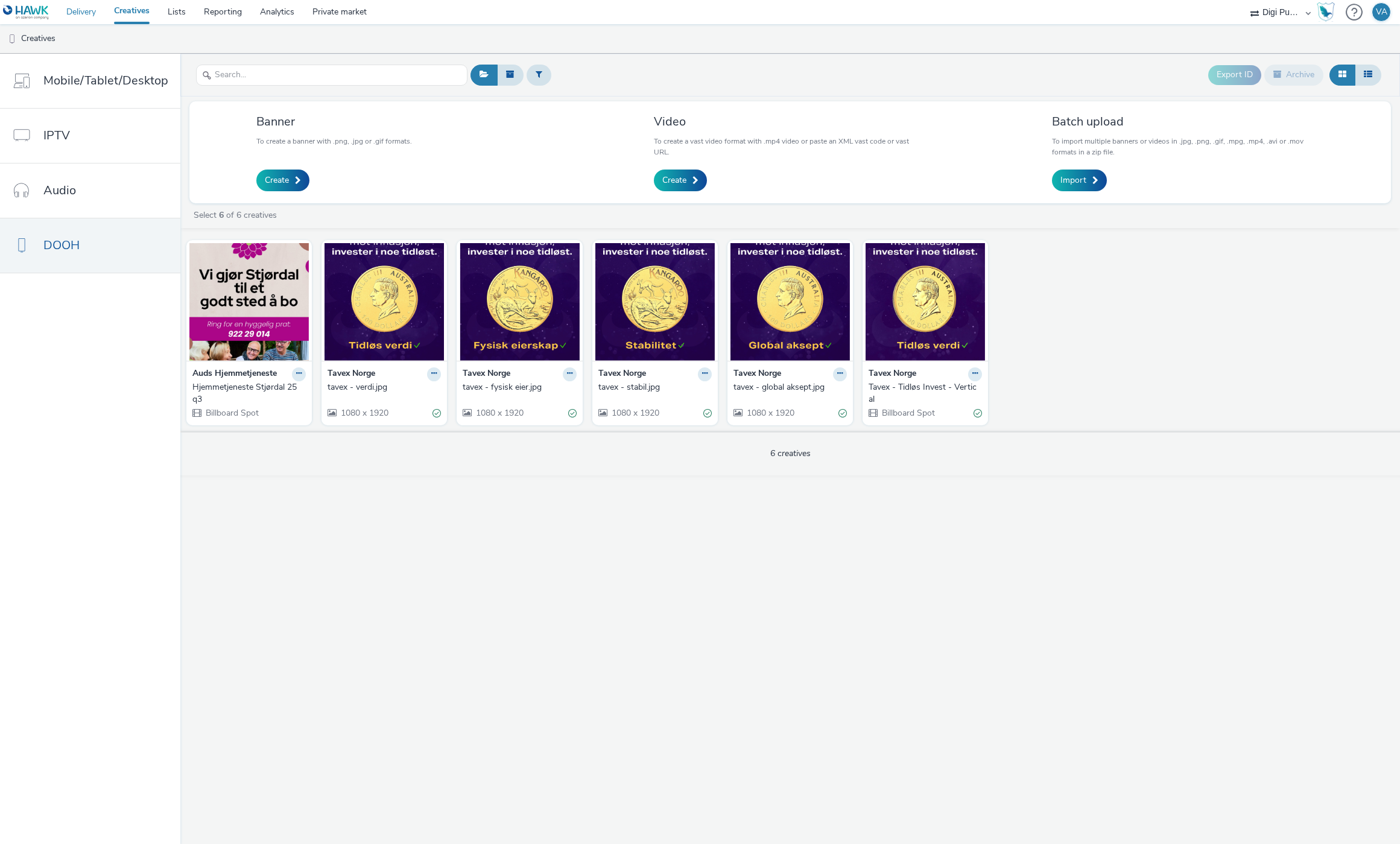
click at [74, 19] on link "Delivery" at bounding box center [80, 12] width 48 height 24
